Goal: Information Seeking & Learning: Understand process/instructions

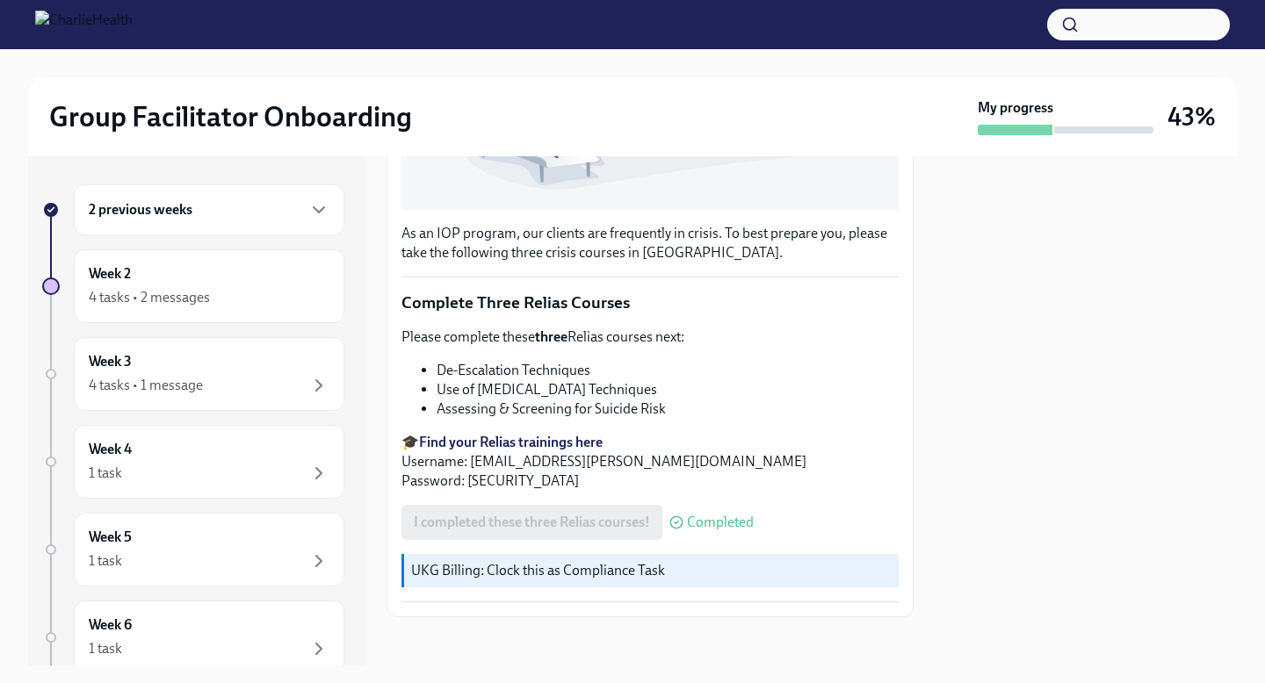
scroll to position [517, 0]
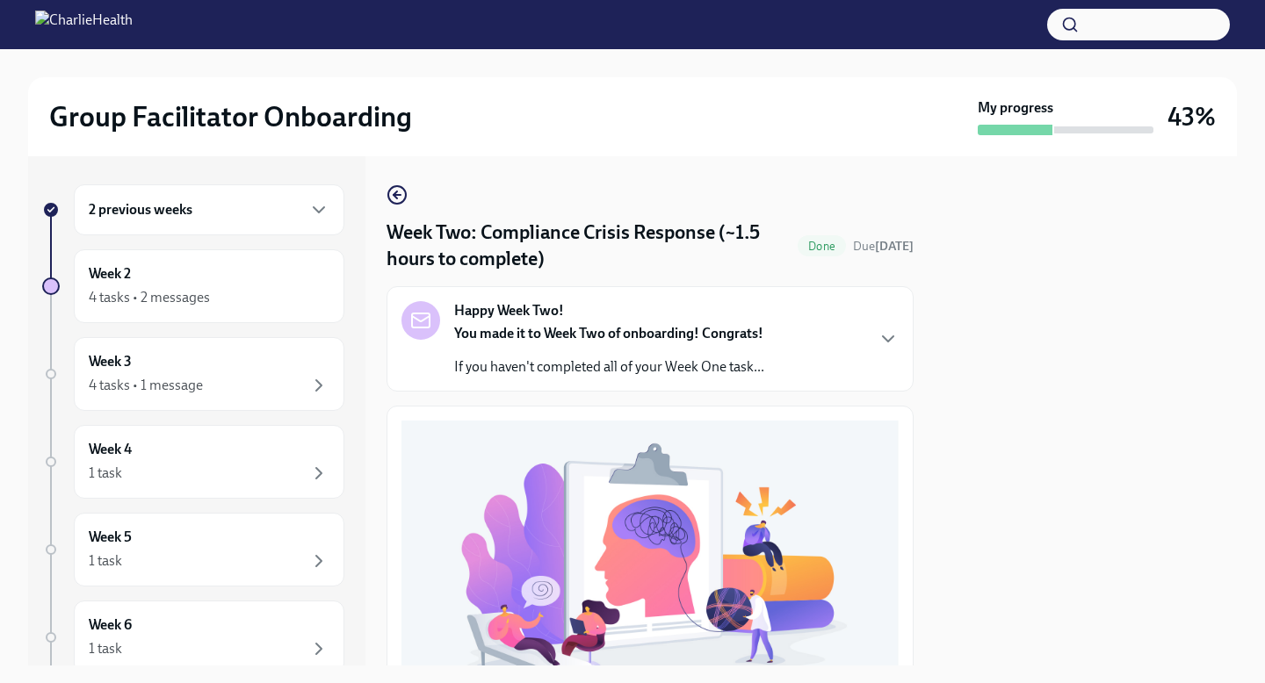
click at [776, 347] on div "Happy Week Two! You made it to Week Two of onboarding! Congrats! If you haven't…" at bounding box center [649, 339] width 497 height 76
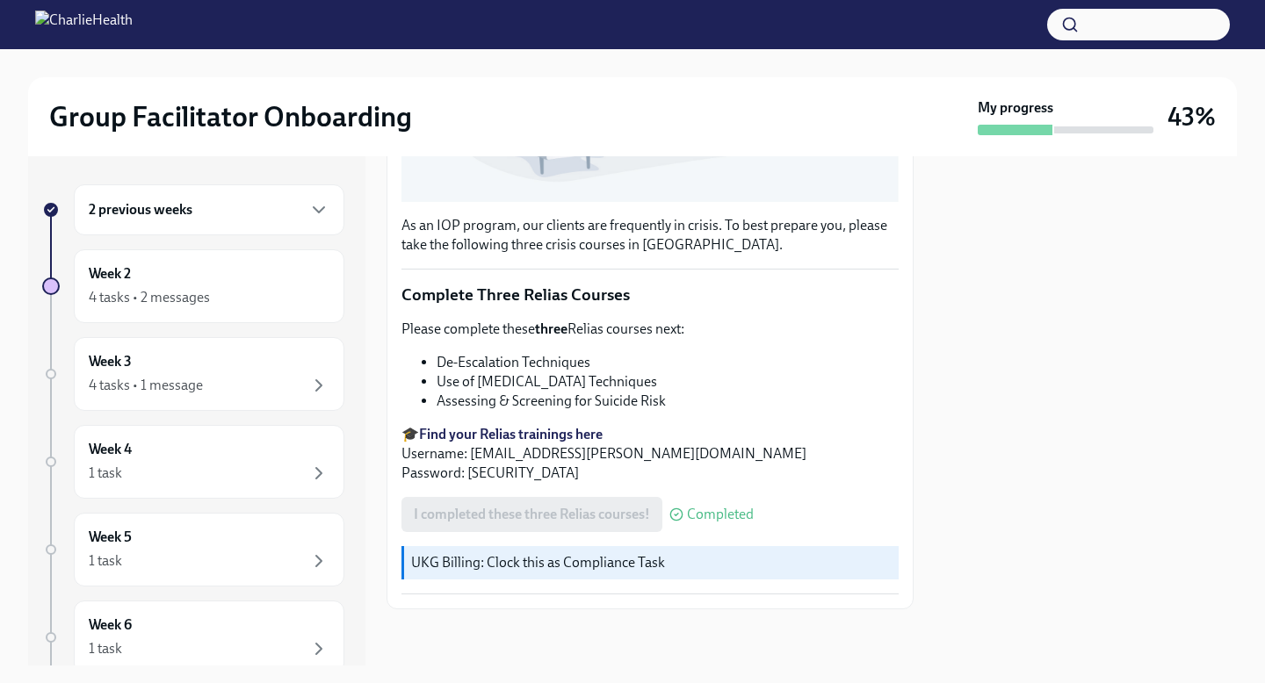
scroll to position [1120, 0]
click at [177, 278] on div "Week 2 4 tasks • 2 messages" at bounding box center [209, 286] width 241 height 44
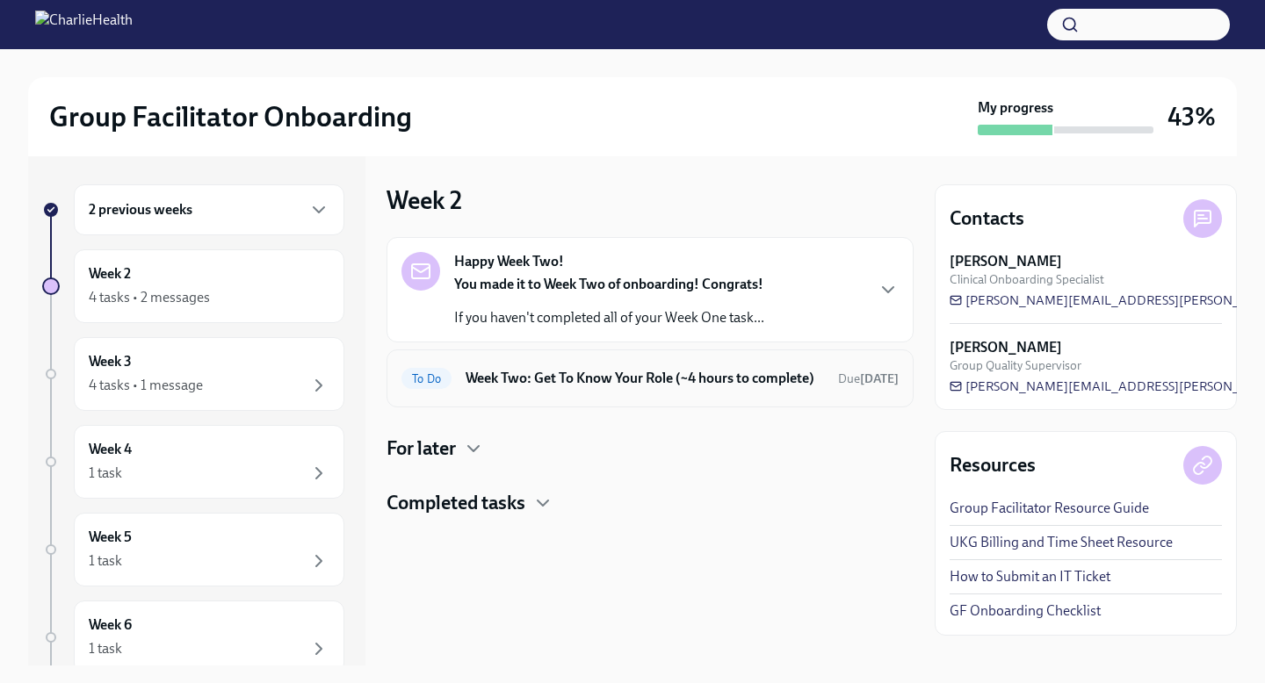
click at [519, 393] on div "To Do Week Two: Get To Know Your Role (~4 hours to complete) Due [DATE]" at bounding box center [649, 379] width 497 height 28
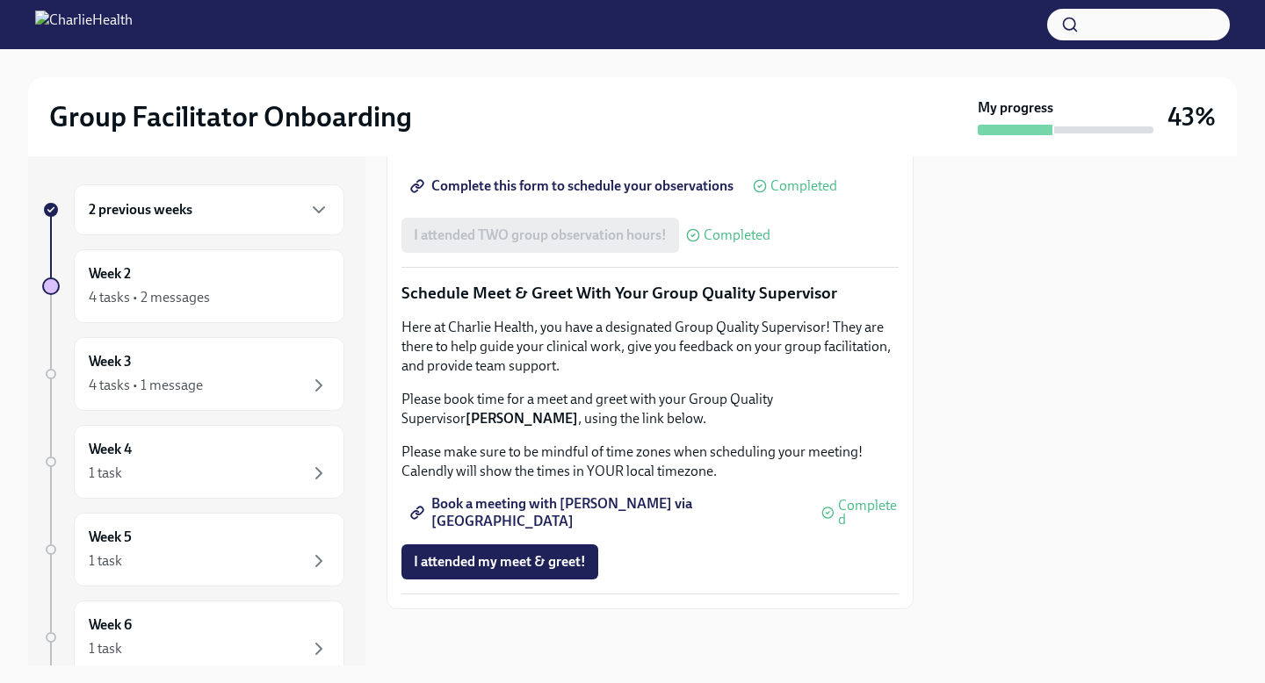
scroll to position [1686, 0]
click at [191, 368] on div "Week 3 4 tasks • 1 message" at bounding box center [209, 374] width 241 height 44
